Goal: Transaction & Acquisition: Subscribe to service/newsletter

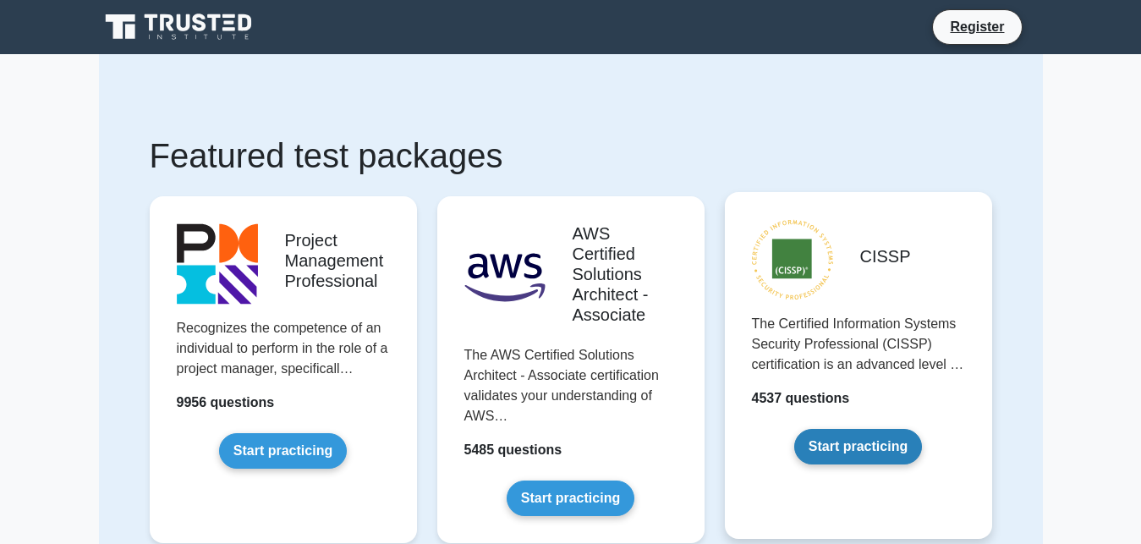
click at [849, 450] on link "Start practicing" at bounding box center [858, 447] width 128 height 36
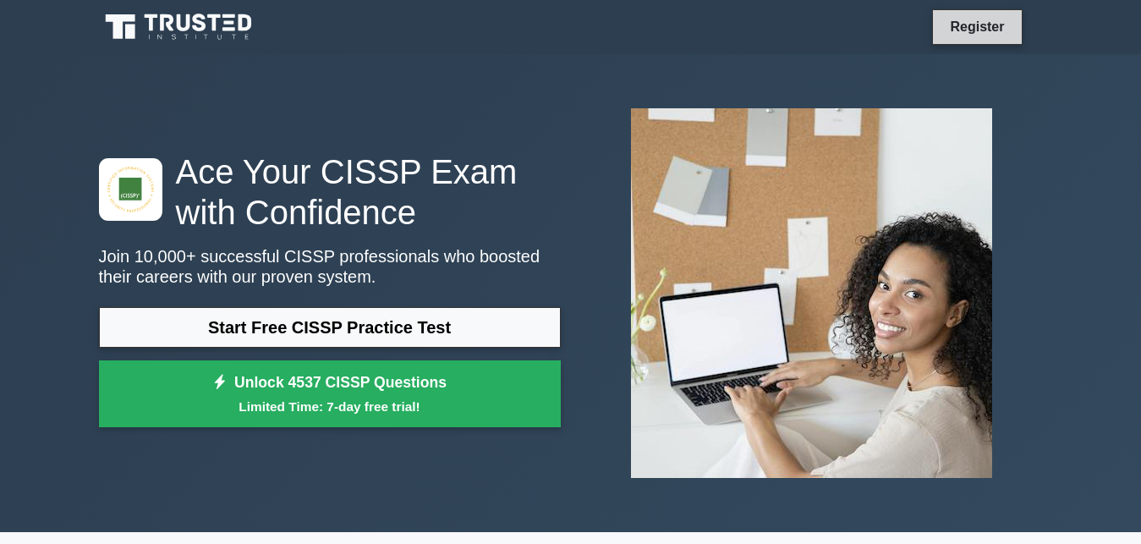
click at [979, 35] on link "Register" at bounding box center [977, 26] width 74 height 21
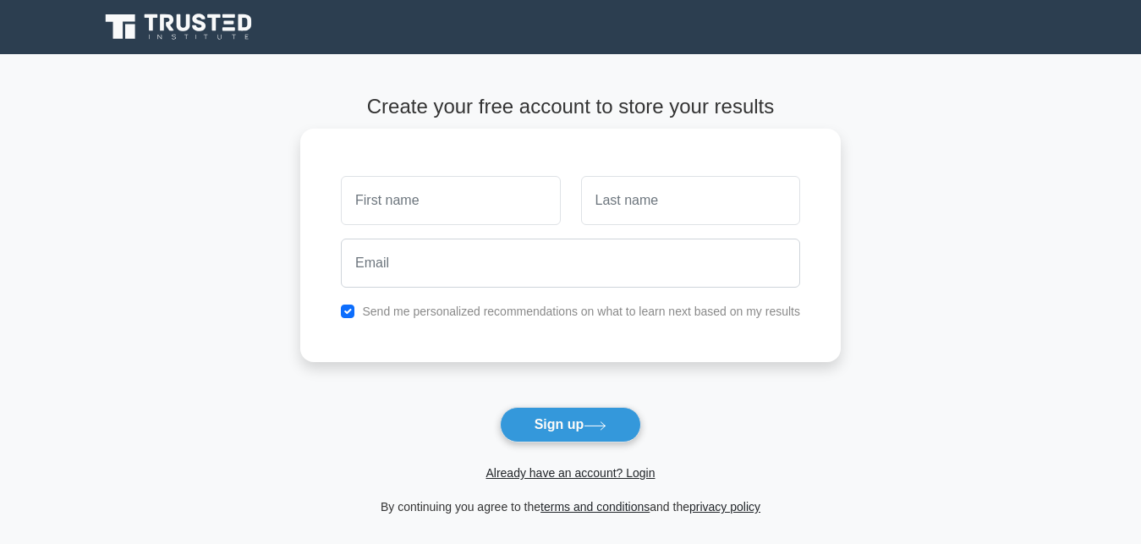
click at [423, 205] on input "text" at bounding box center [450, 200] width 219 height 49
type input "japheth"
click at [611, 211] on input "text" at bounding box center [690, 200] width 219 height 49
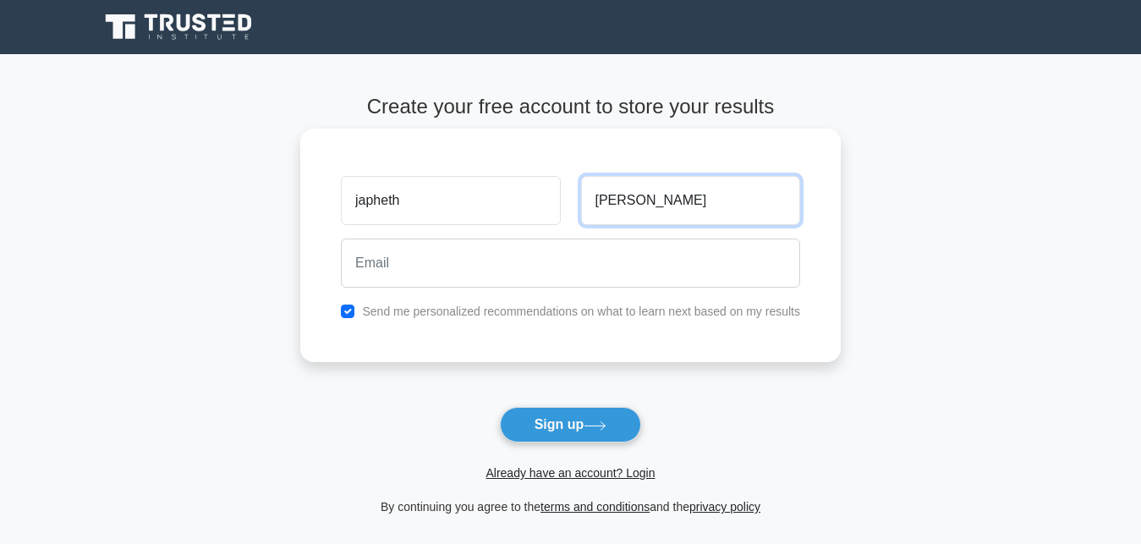
type input "pius"
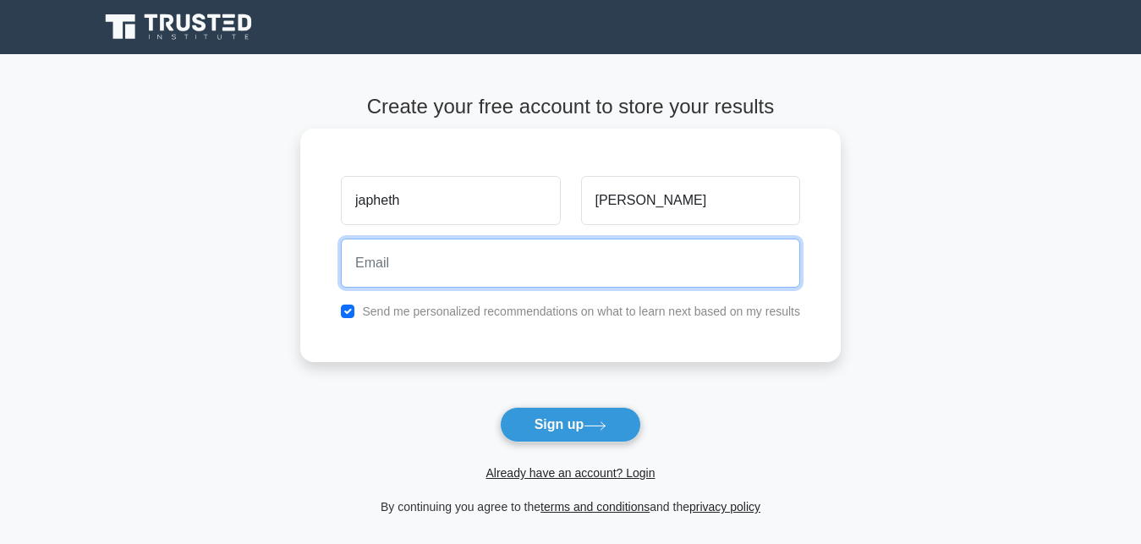
click at [432, 261] on input "email" at bounding box center [570, 262] width 459 height 49
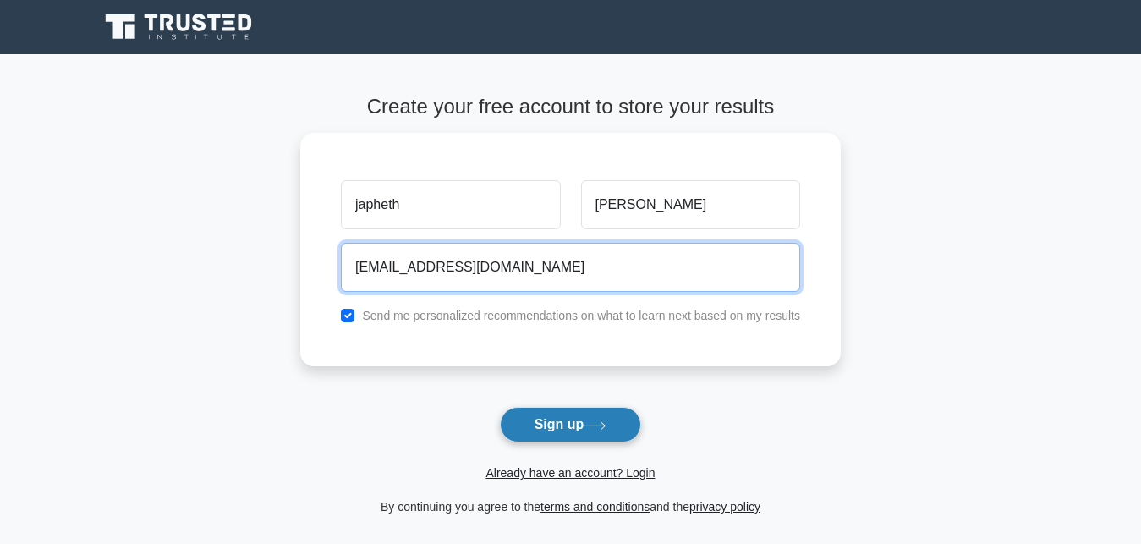
type input "japhethpius736@gmail.com"
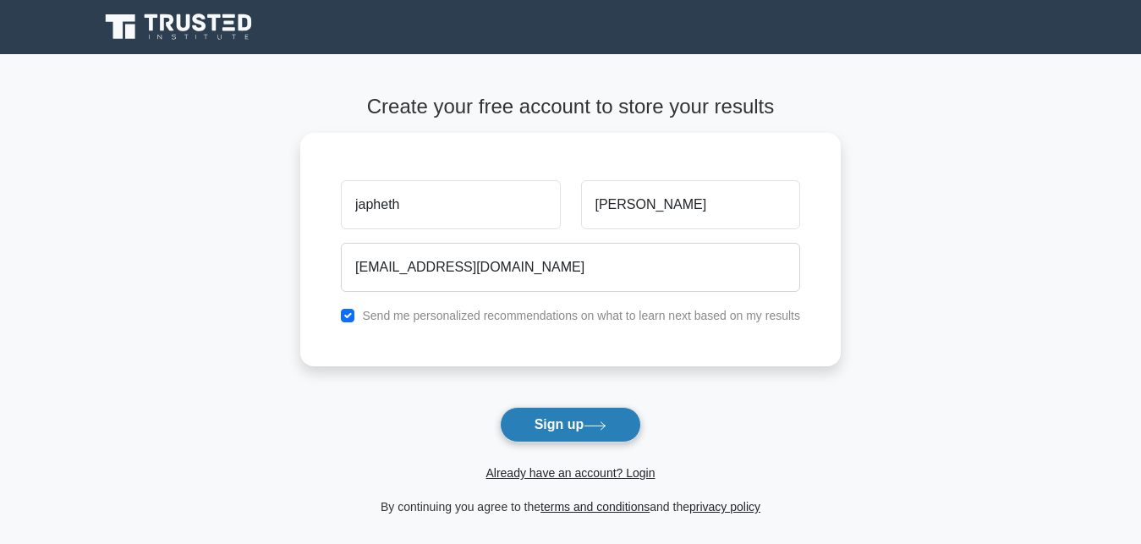
click at [556, 419] on button "Sign up" at bounding box center [571, 425] width 142 height 36
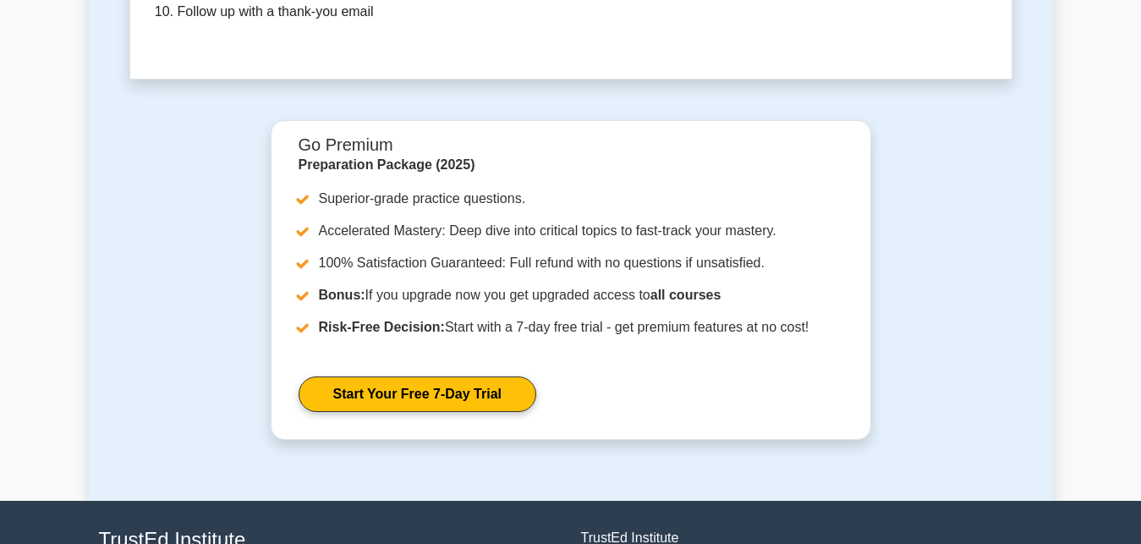
scroll to position [5324, 0]
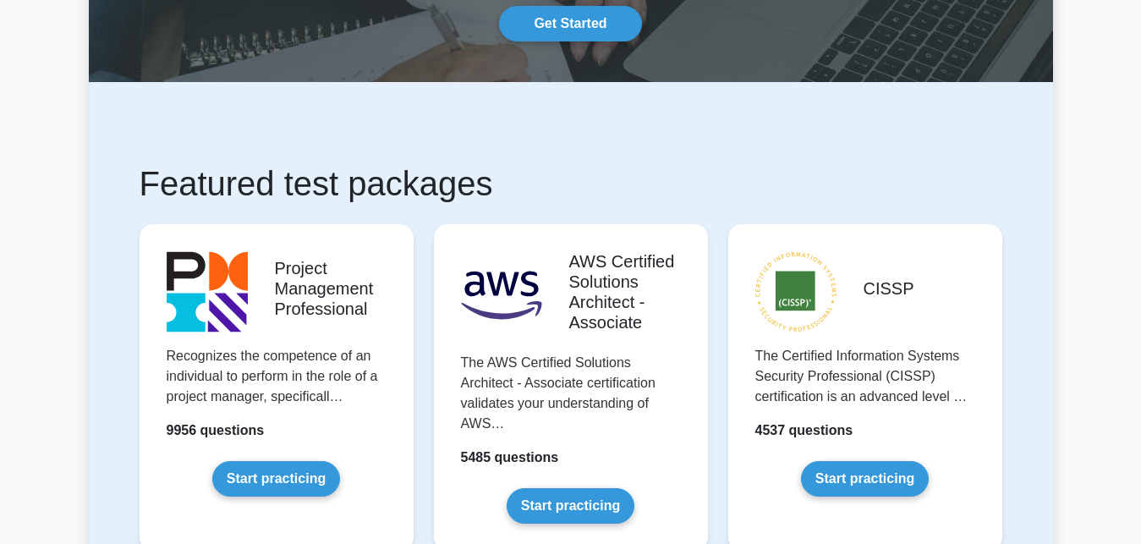
scroll to position [0, 0]
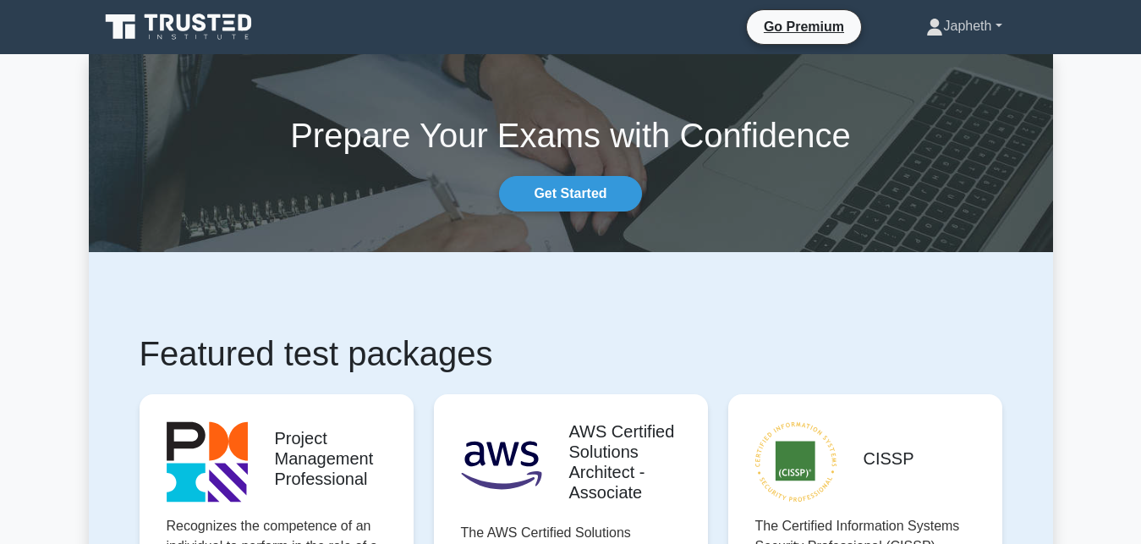
click at [930, 27] on icon at bounding box center [934, 23] width 9 height 9
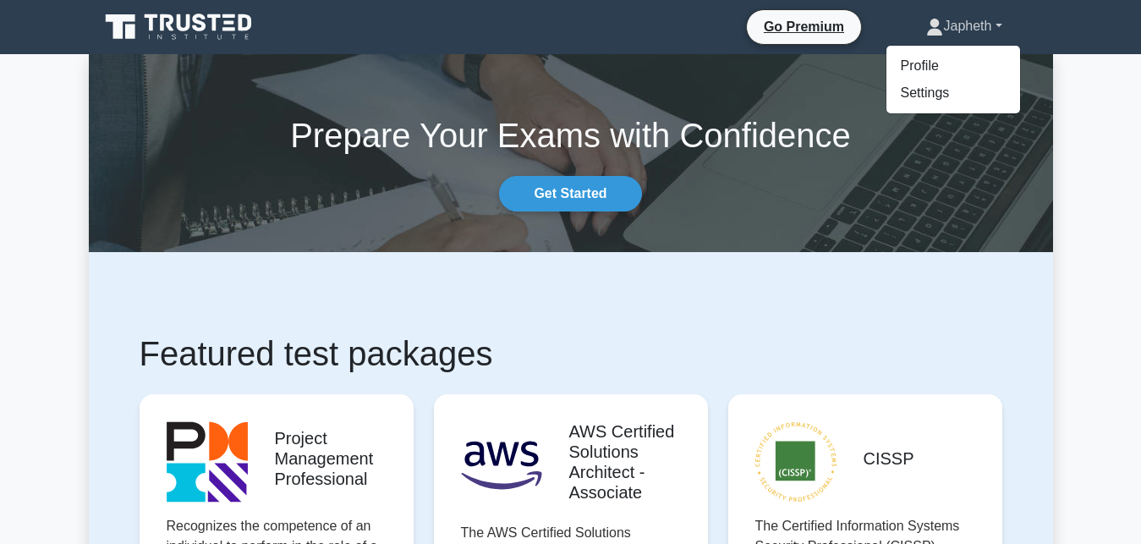
click at [999, 26] on link "Japheth" at bounding box center [963, 26] width 156 height 34
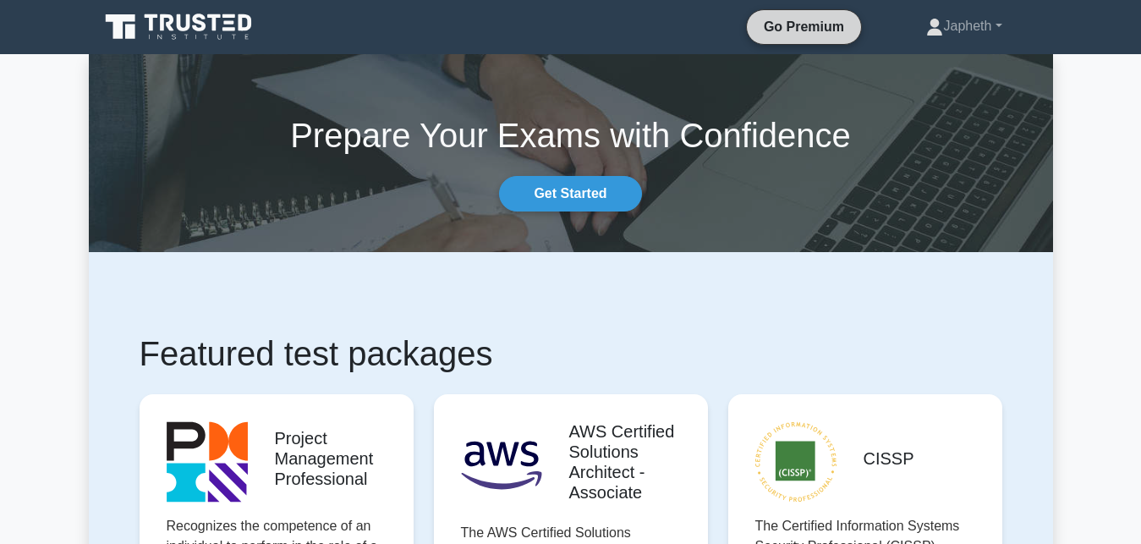
click at [805, 25] on link "Go Premium" at bounding box center [803, 26] width 101 height 21
